Goal: Information Seeking & Learning: Check status

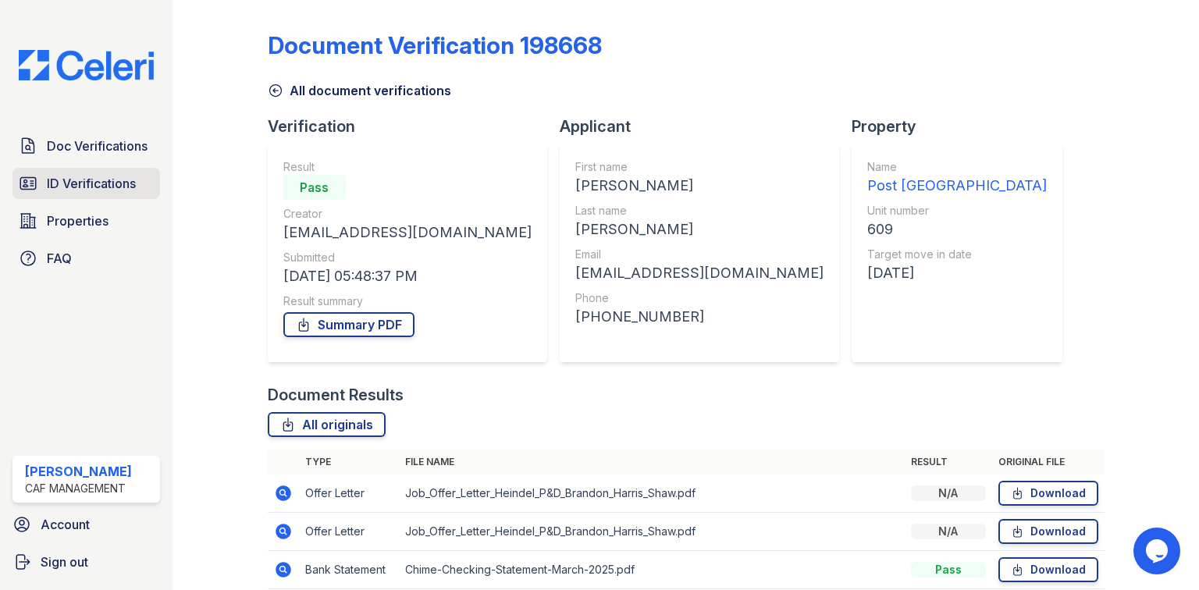
click at [106, 176] on span "ID Verifications" at bounding box center [91, 183] width 89 height 19
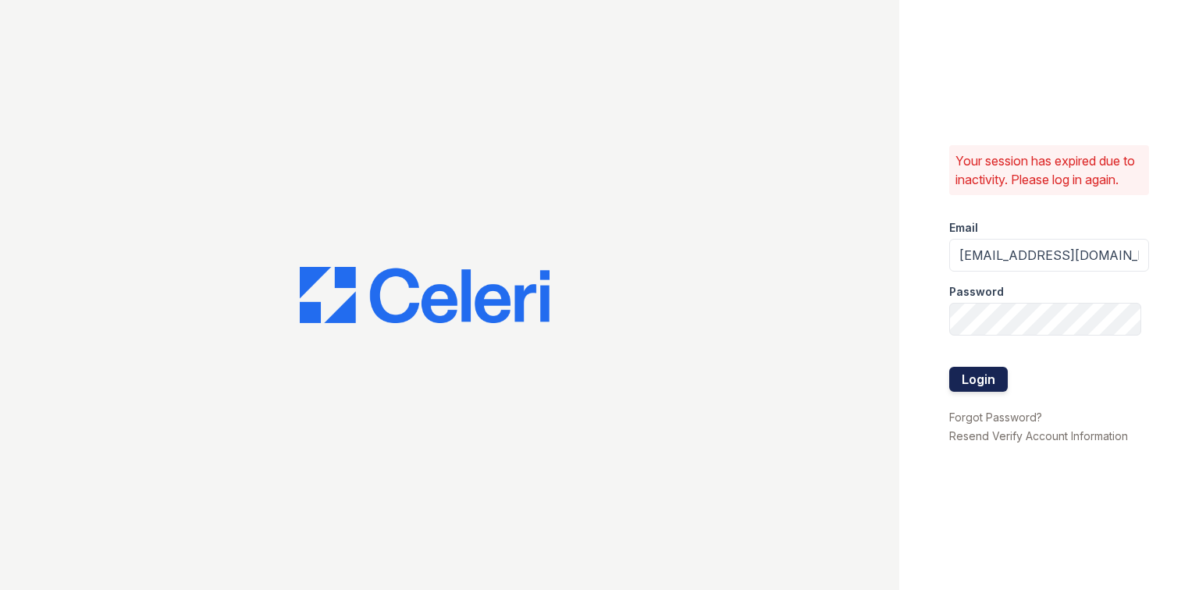
click at [967, 387] on button "Login" at bounding box center [978, 379] width 59 height 25
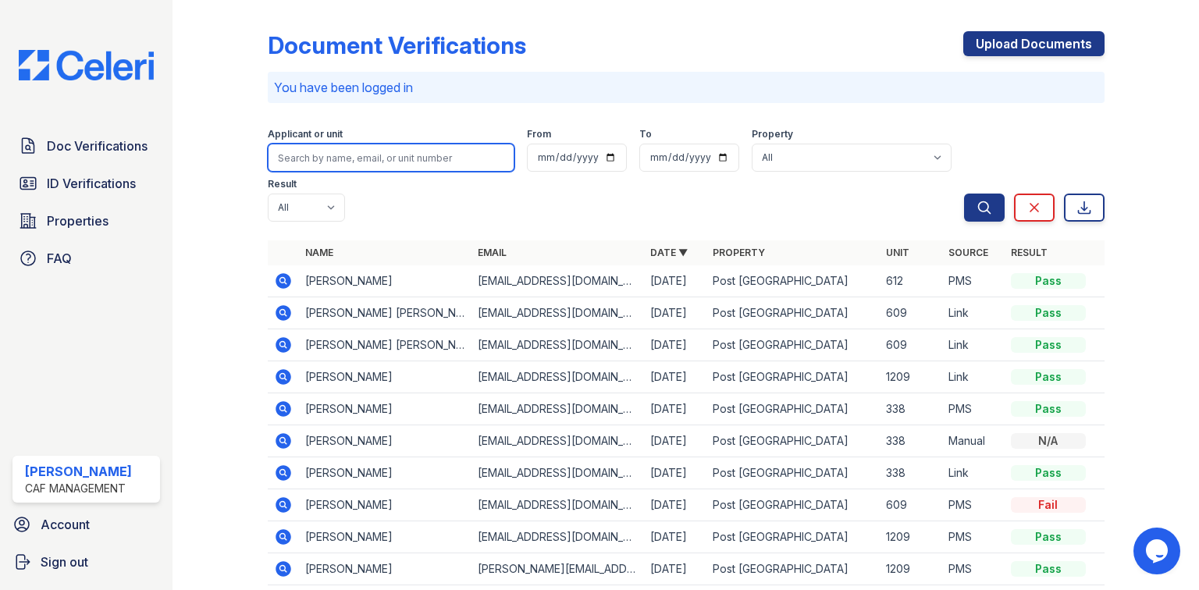
click at [347, 148] on input "search" at bounding box center [391, 158] width 247 height 28
paste input "Rajat"
type input "Rajat"
click at [964, 194] on button "Search" at bounding box center [984, 208] width 41 height 28
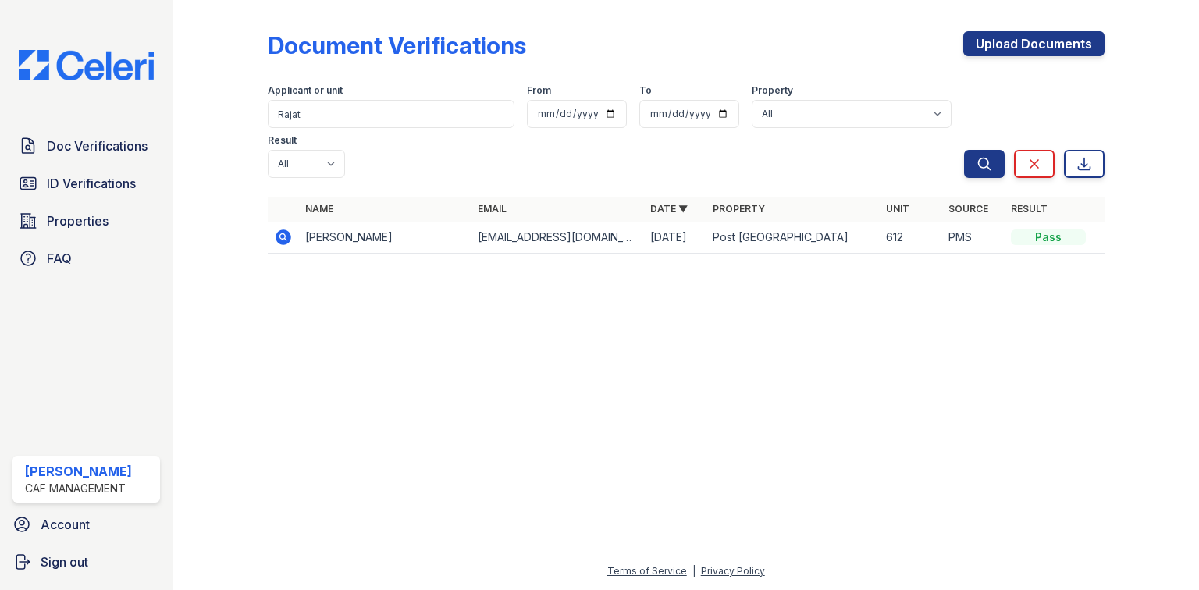
click at [286, 228] on icon at bounding box center [283, 237] width 19 height 19
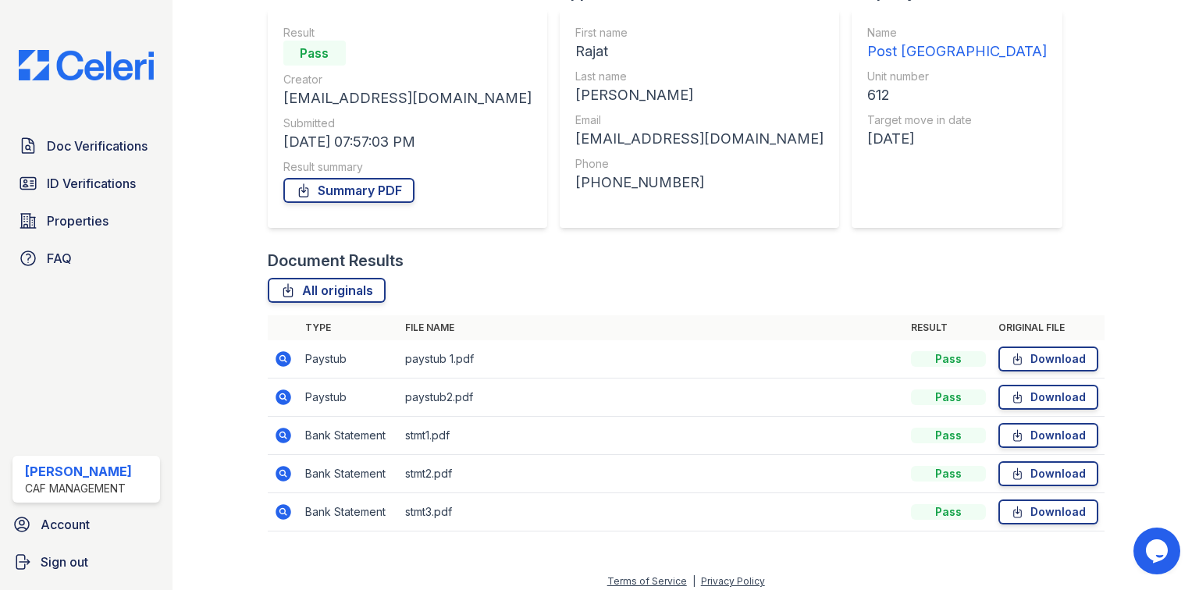
scroll to position [144, 0]
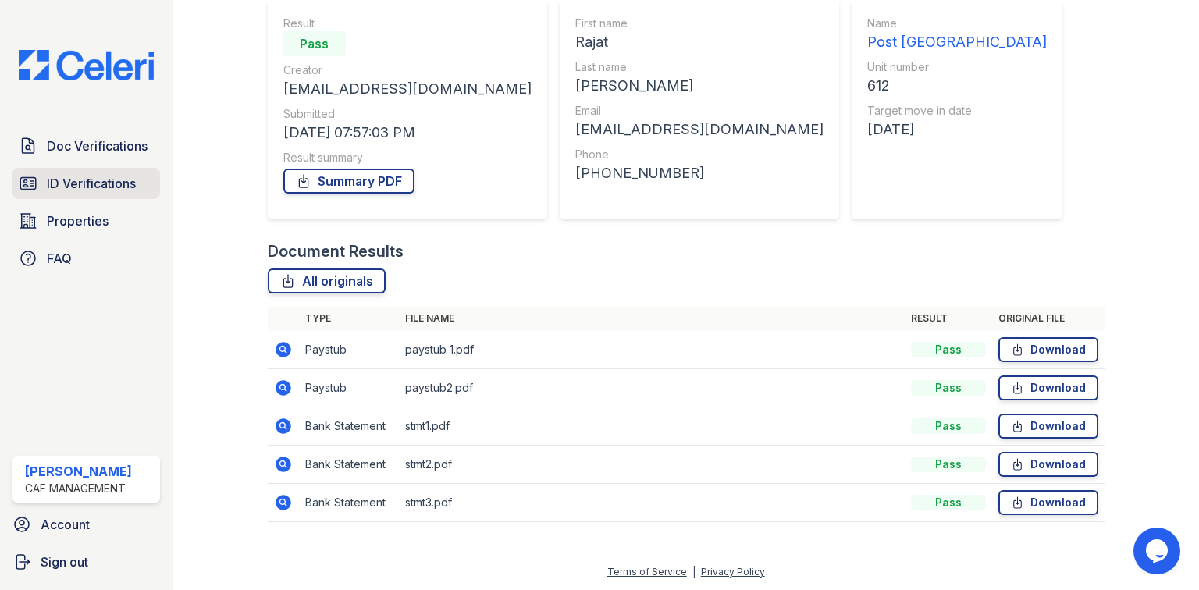
click at [59, 177] on span "ID Verifications" at bounding box center [91, 183] width 89 height 19
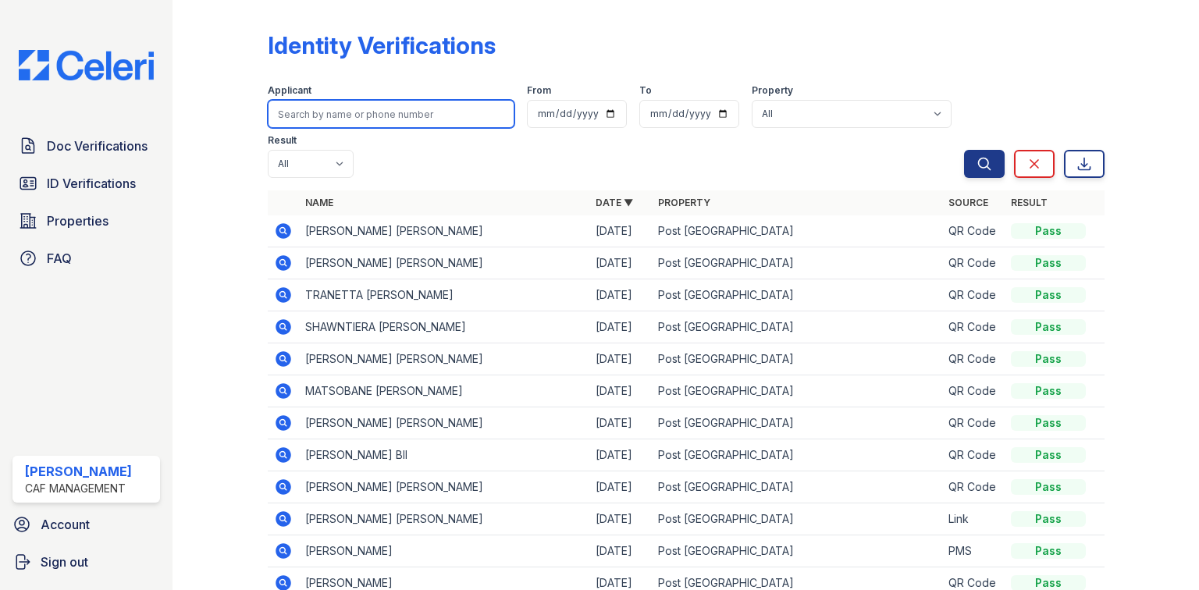
click at [349, 109] on input "search" at bounding box center [391, 114] width 247 height 28
paste input "Rajat"
type input "Rajat"
click at [964, 150] on button "Search" at bounding box center [984, 164] width 41 height 28
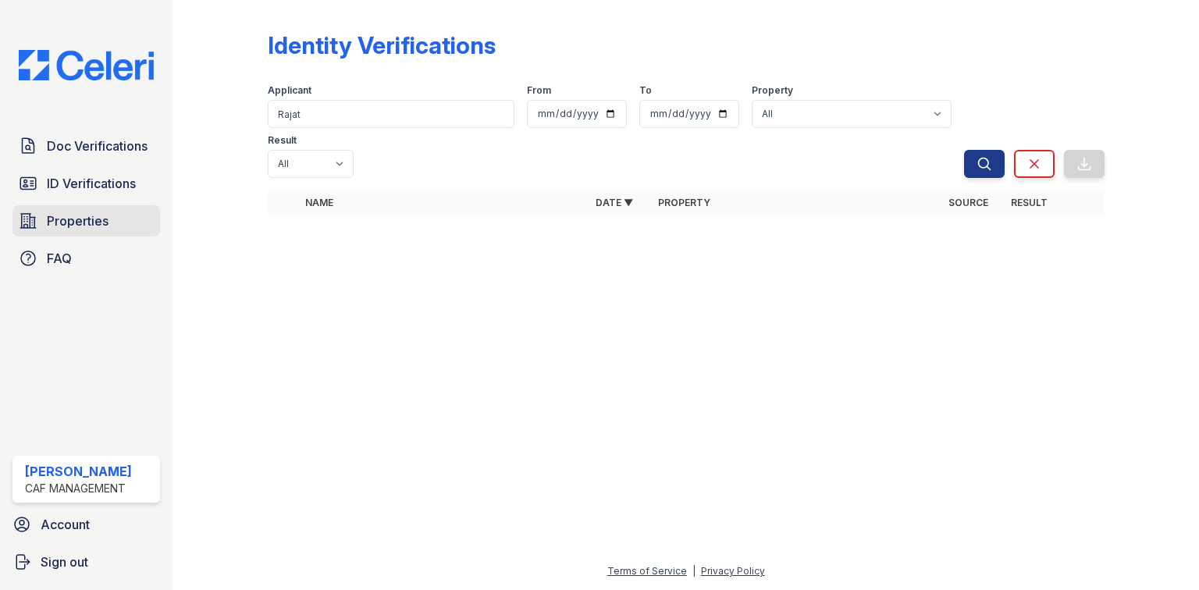
click at [88, 219] on span "Properties" at bounding box center [78, 220] width 62 height 19
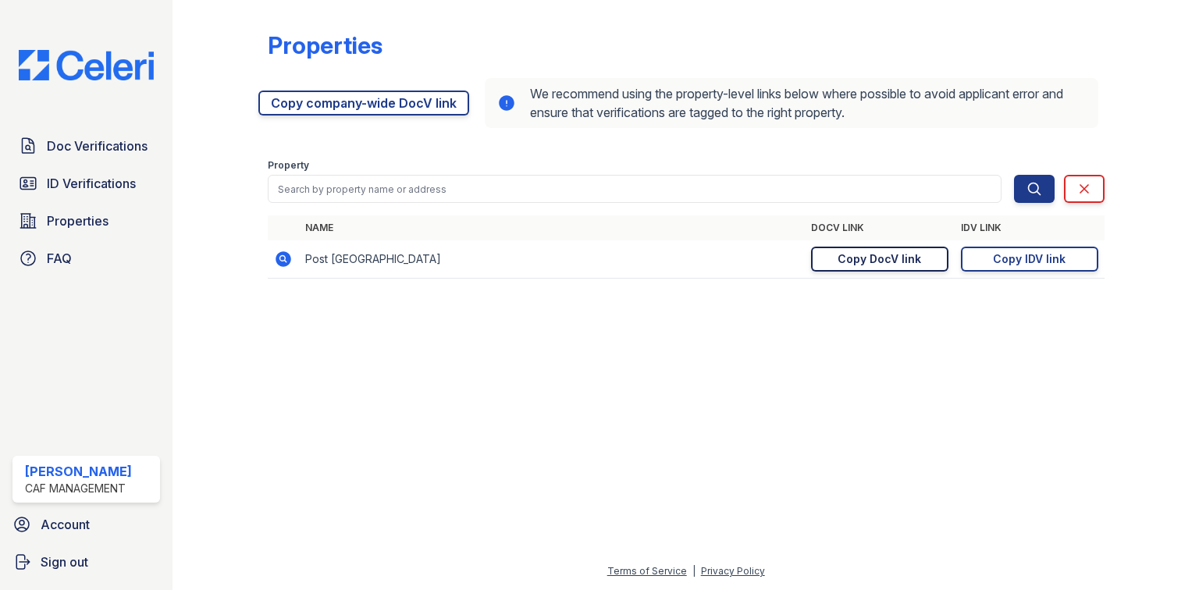
click at [915, 261] on div "Copy DocV link" at bounding box center [879, 259] width 84 height 16
click at [1061, 260] on div "Copy IDV link" at bounding box center [1029, 259] width 73 height 16
click at [112, 147] on span "Doc Verifications" at bounding box center [97, 146] width 101 height 19
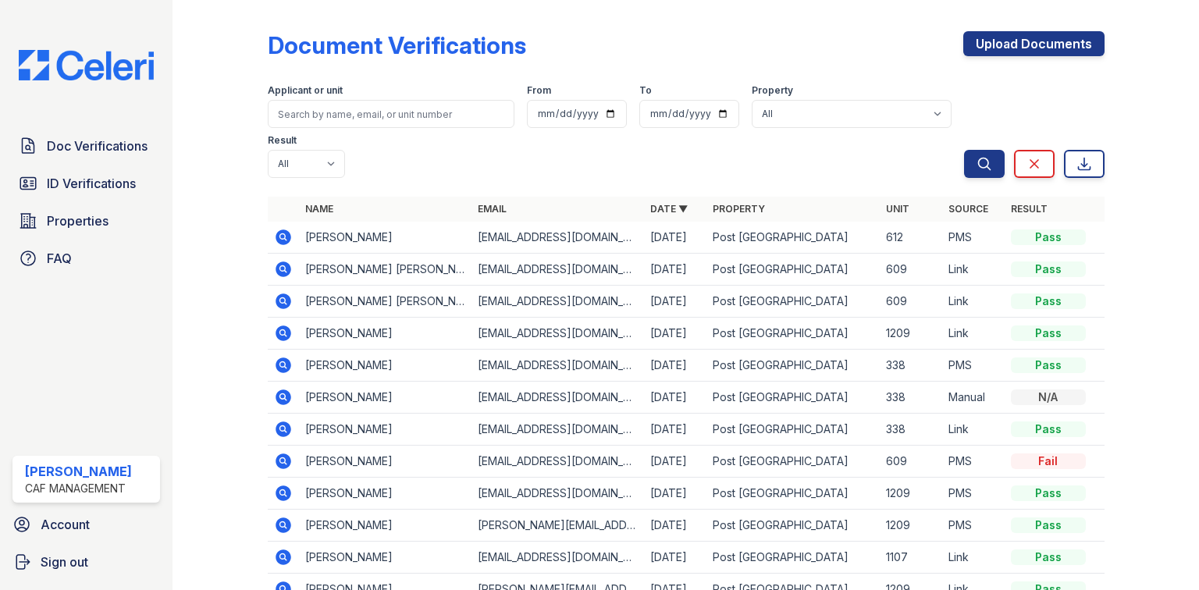
click at [290, 228] on icon at bounding box center [283, 237] width 19 height 19
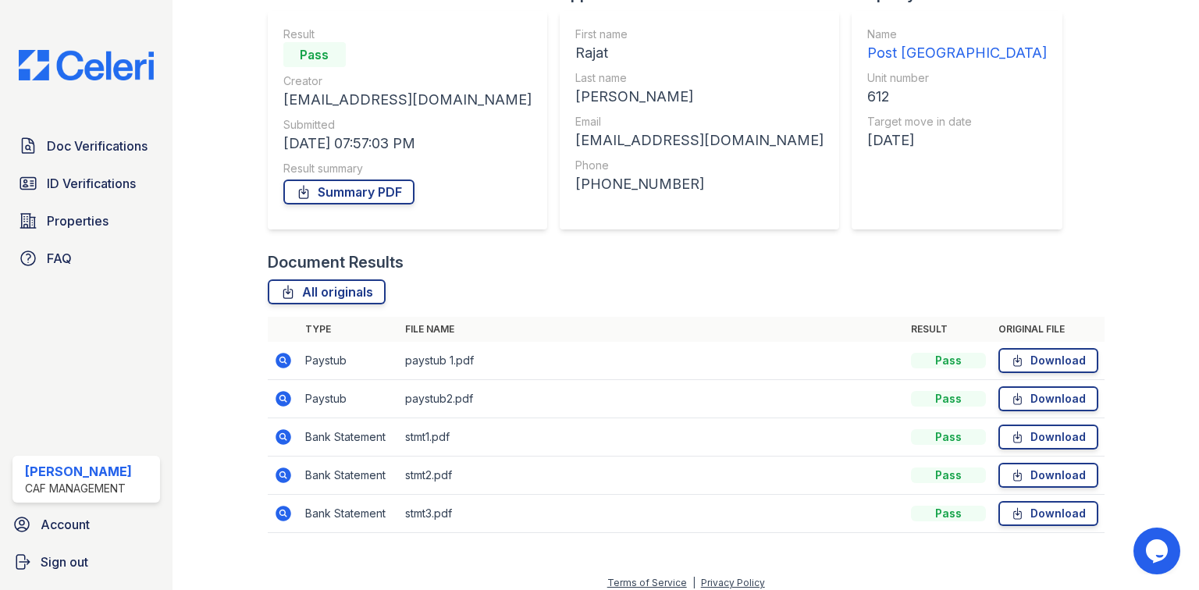
scroll to position [144, 0]
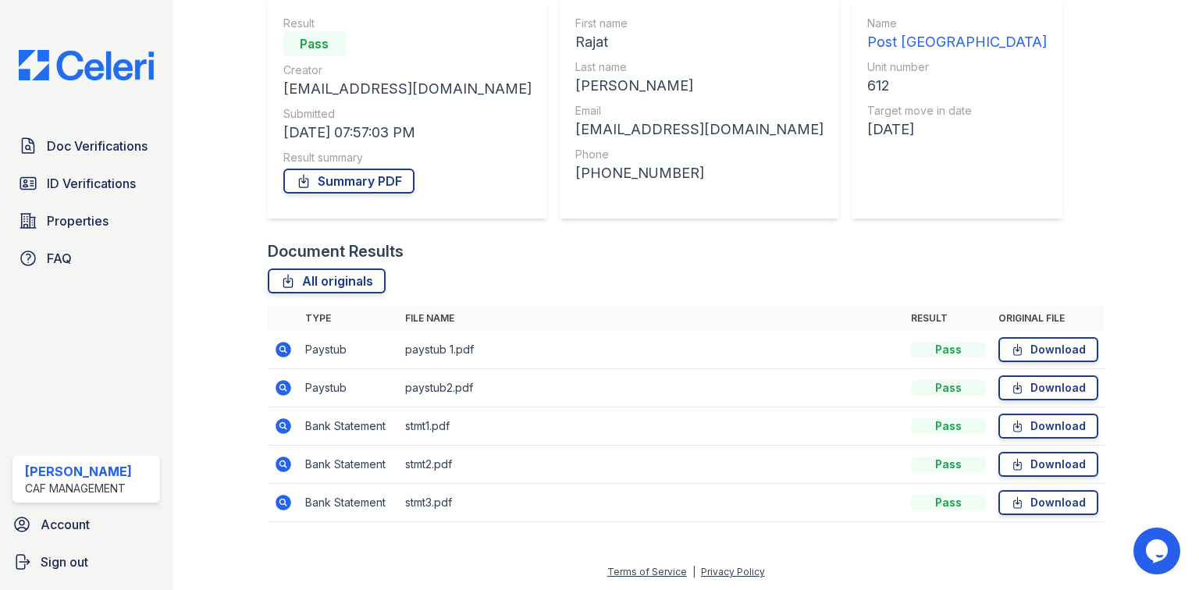
click at [277, 425] on icon at bounding box center [283, 426] width 16 height 16
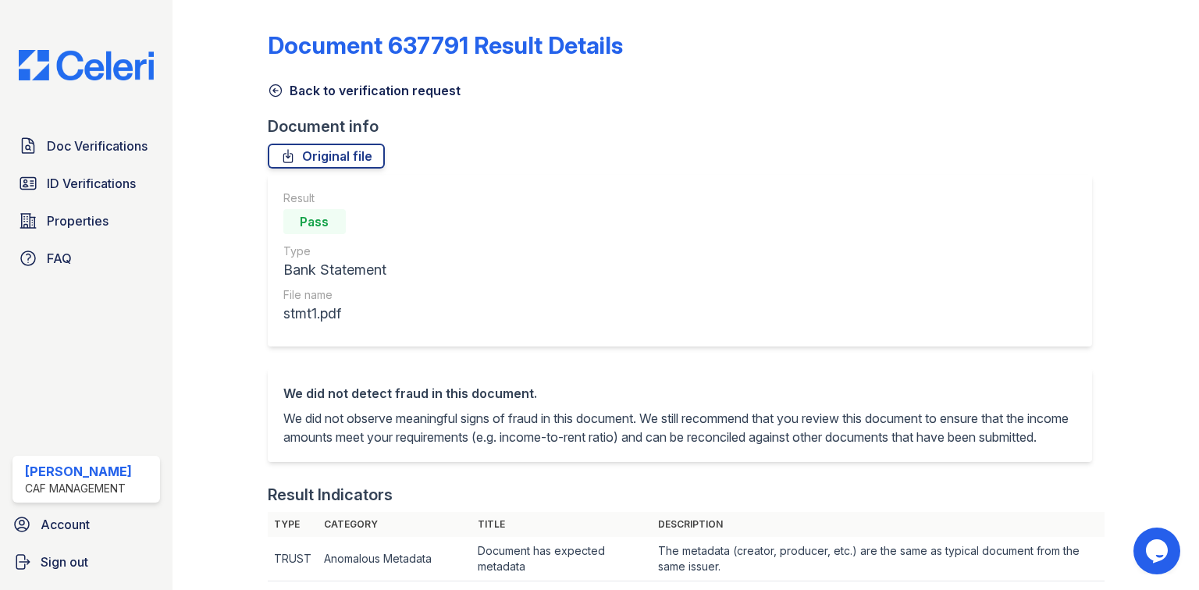
click at [387, 84] on link "Back to verification request" at bounding box center [364, 90] width 193 height 19
